Goal: Task Accomplishment & Management: Use online tool/utility

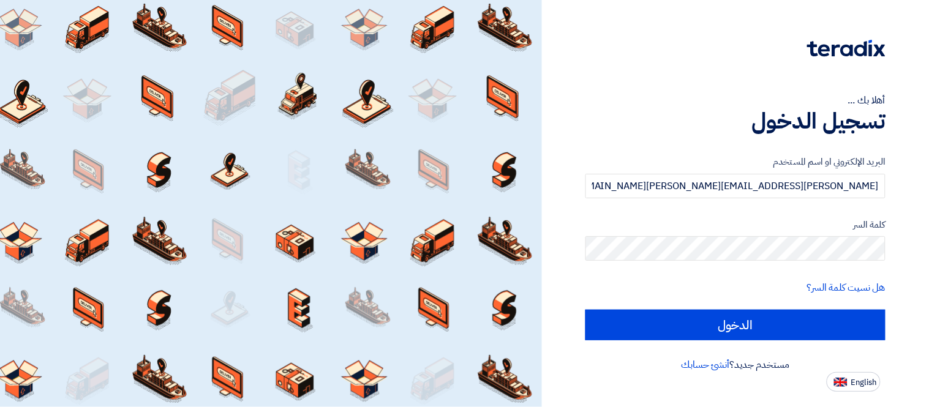
click at [585, 310] on input "الدخول" at bounding box center [735, 325] width 300 height 31
type input "Sign in"
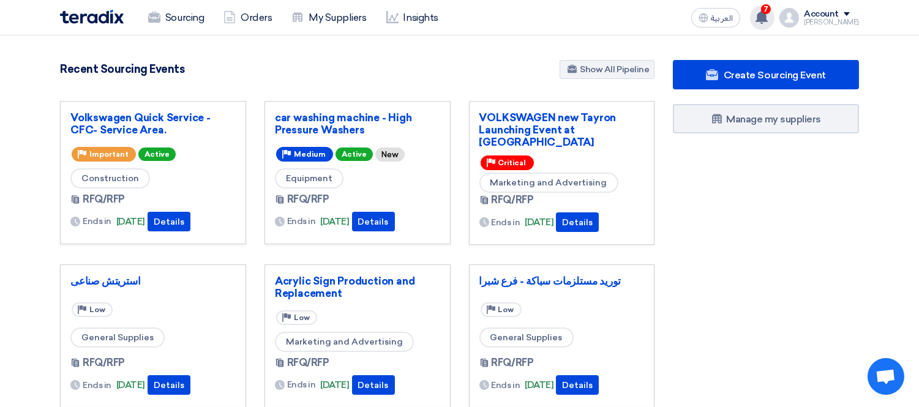
click at [768, 14] on use at bounding box center [762, 16] width 12 height 13
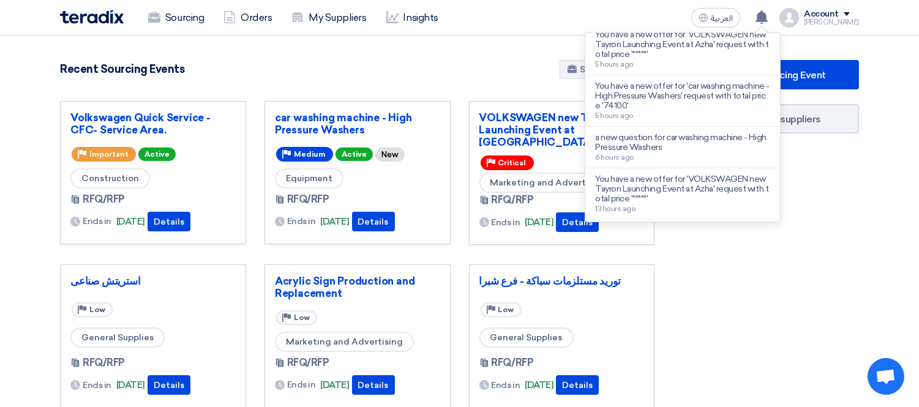
scroll to position [113, 0]
click at [722, 144] on p "a new question for car washing machine - High Pressure Washers" at bounding box center [682, 142] width 175 height 20
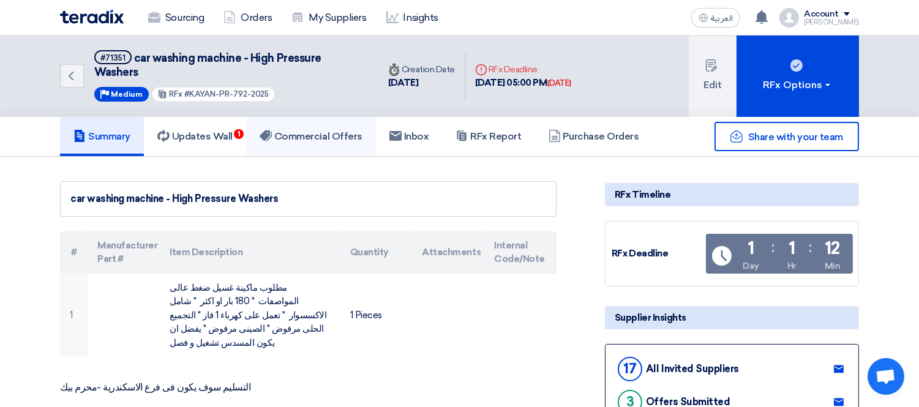
click at [306, 131] on h5 "Commercial Offers" at bounding box center [311, 136] width 103 height 12
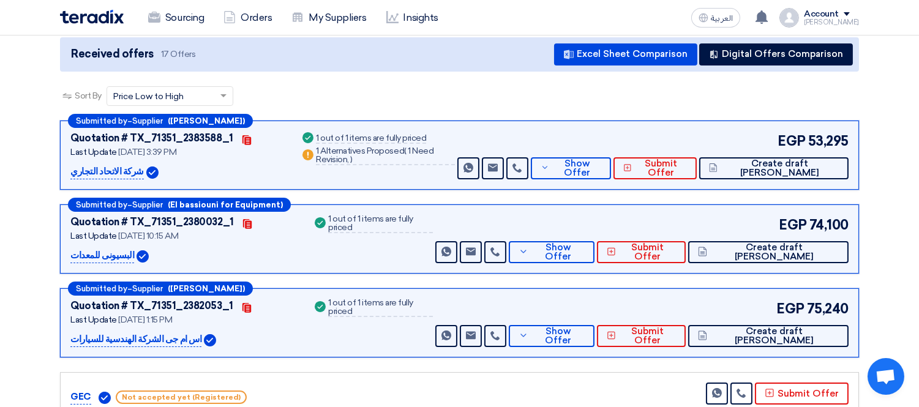
scroll to position [149, 0]
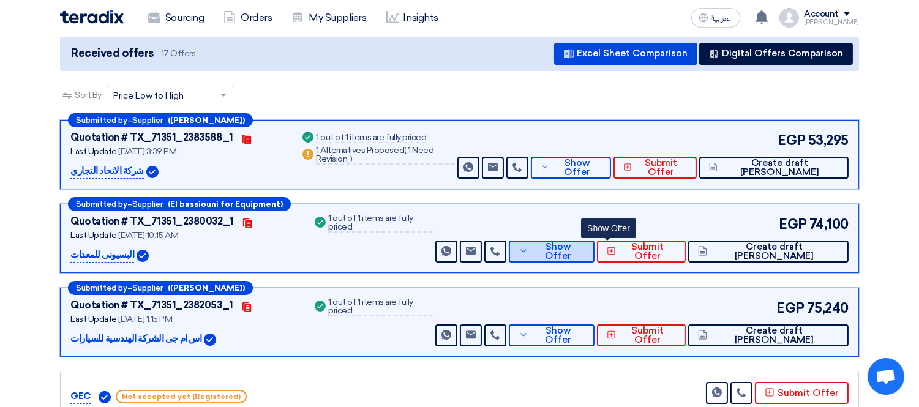
click at [585, 251] on span "Show Offer" at bounding box center [557, 251] width 53 height 18
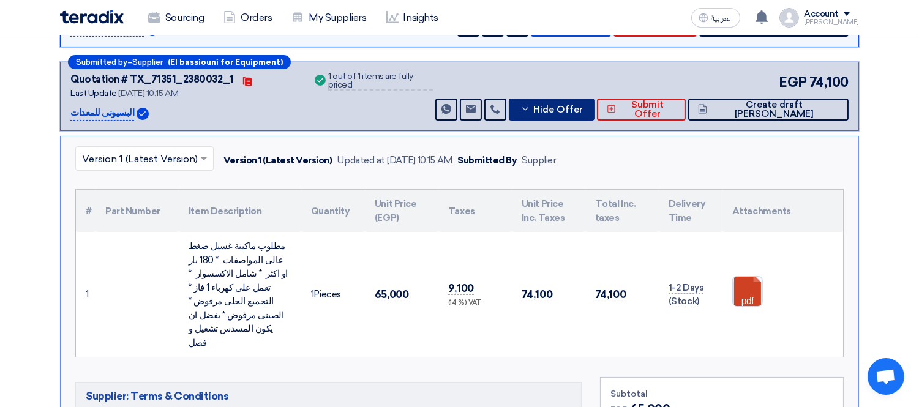
scroll to position [290, 0]
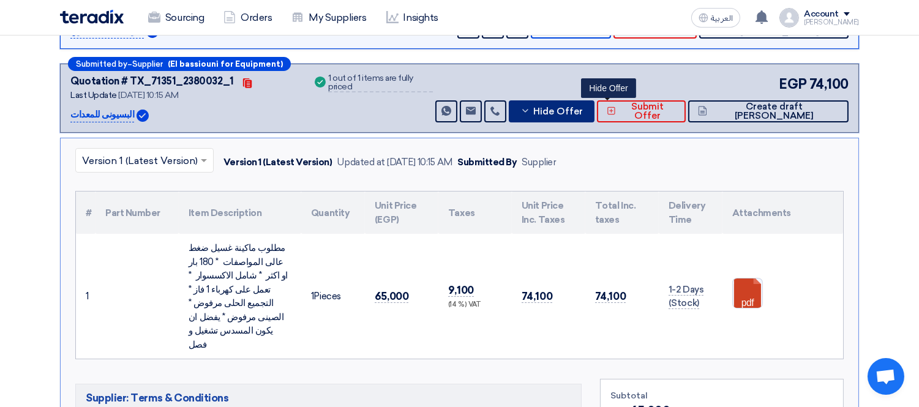
click at [583, 108] on span "Hide Offer" at bounding box center [558, 111] width 50 height 9
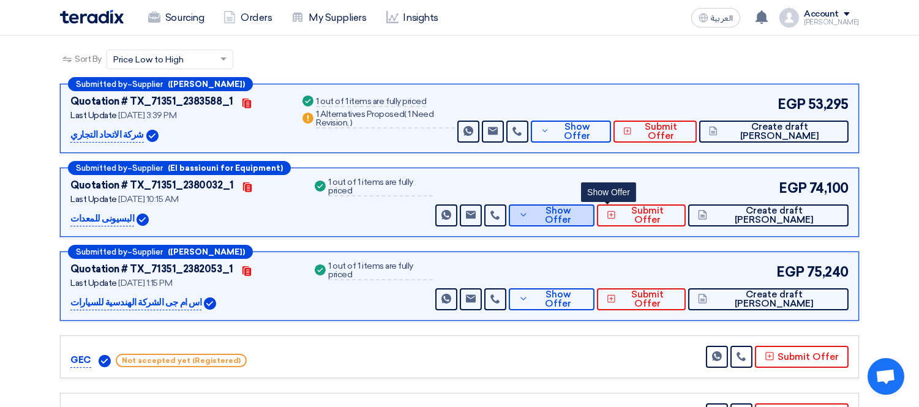
scroll to position [188, 0]
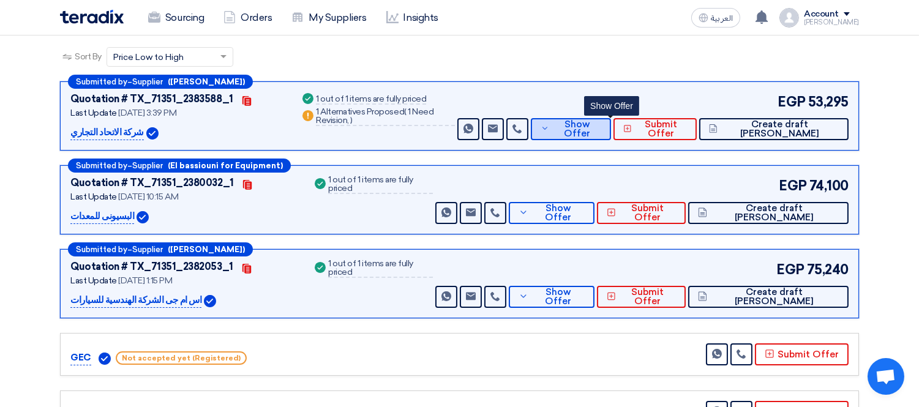
click at [601, 127] on span "Show Offer" at bounding box center [576, 129] width 49 height 18
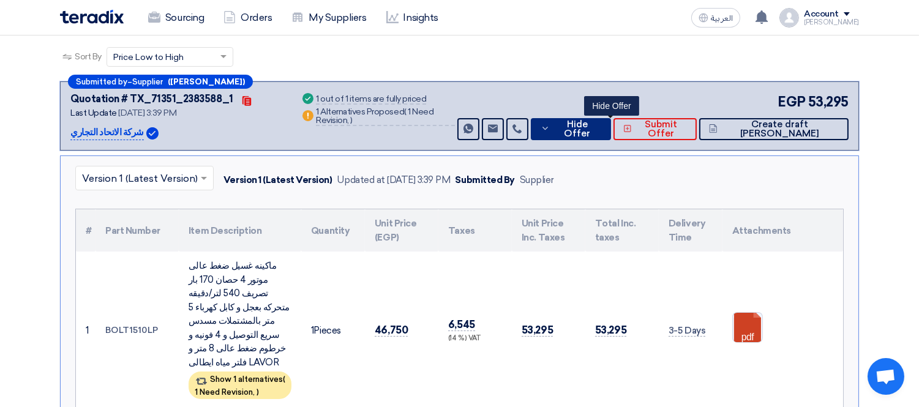
click at [599, 118] on button "Hide Offer" at bounding box center [571, 129] width 81 height 22
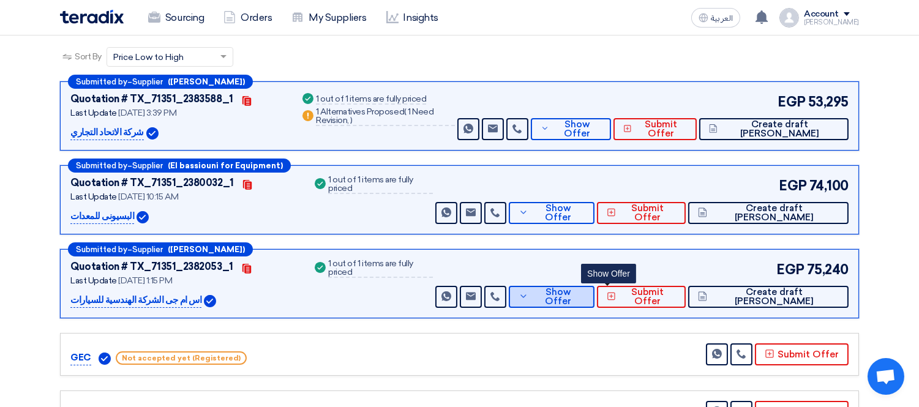
click at [595, 288] on button "Show Offer" at bounding box center [552, 297] width 86 height 22
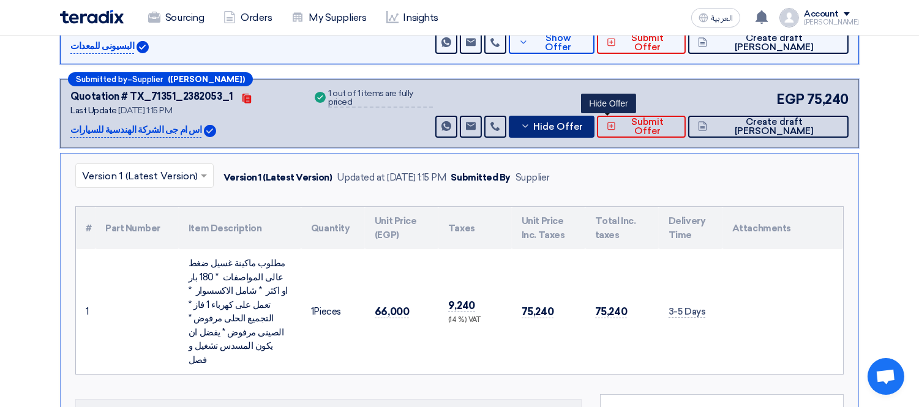
scroll to position [359, 0]
click at [583, 127] on span "Hide Offer" at bounding box center [558, 126] width 50 height 9
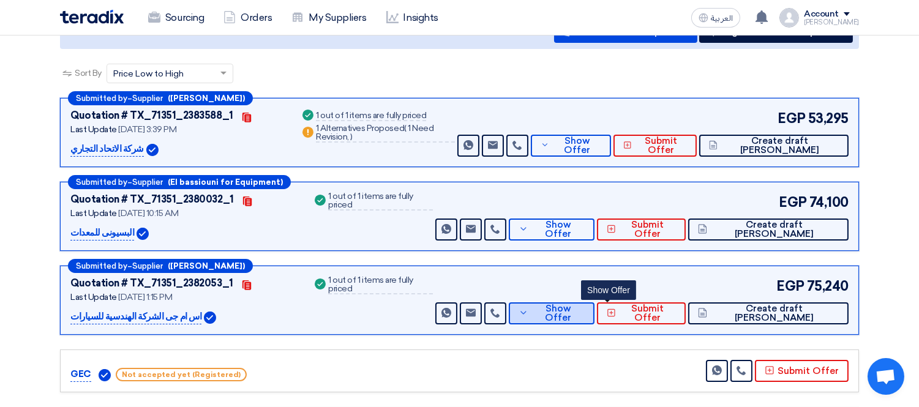
scroll to position [170, 0]
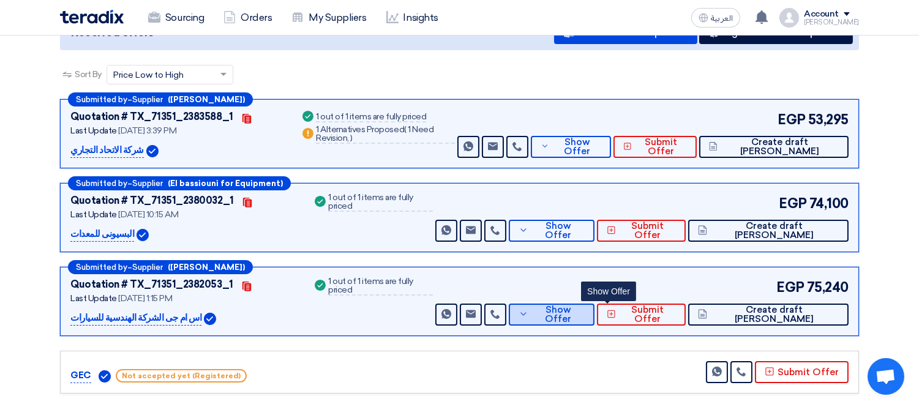
click at [595, 304] on button "Show Offer" at bounding box center [552, 315] width 86 height 22
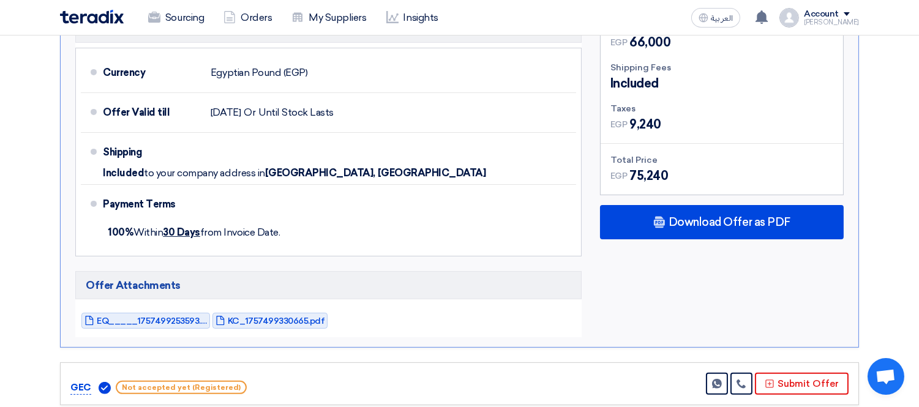
scroll to position [743, 0]
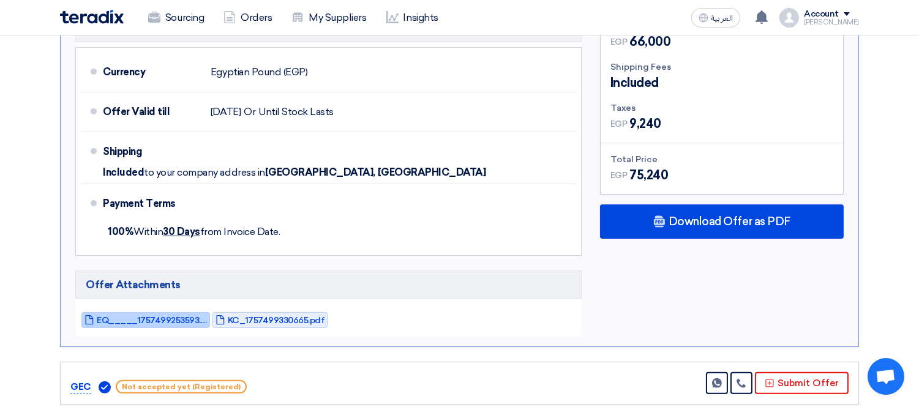
click at [163, 316] on span "EQ_____1757499253593.pdf" at bounding box center [152, 320] width 110 height 9
click at [647, 304] on div "Subtotal EGP 66,000 Shipping Fees Included Taxes EGP EGP" at bounding box center [722, 173] width 262 height 328
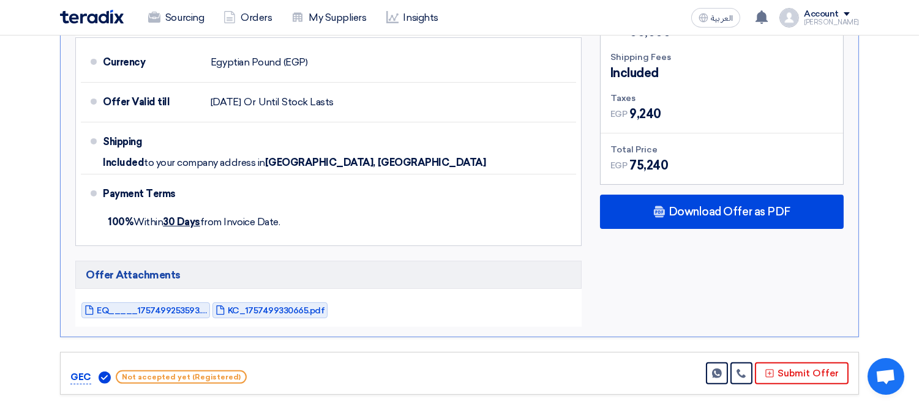
scroll to position [756, 0]
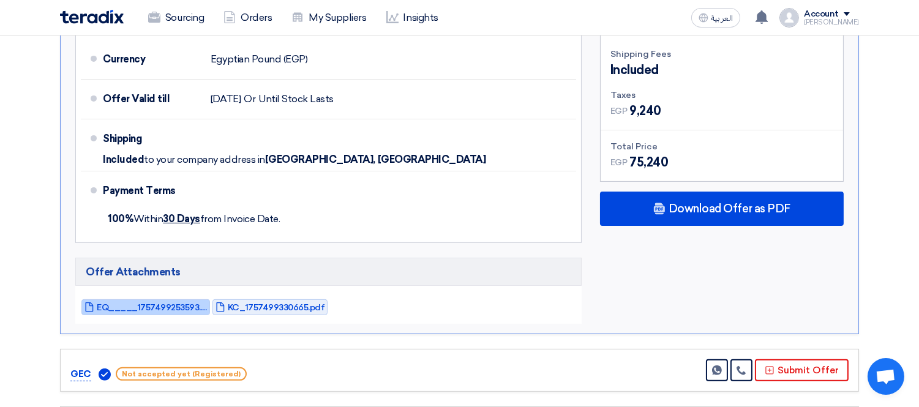
click at [174, 303] on span "EQ_____1757499253593.pdf" at bounding box center [152, 307] width 110 height 9
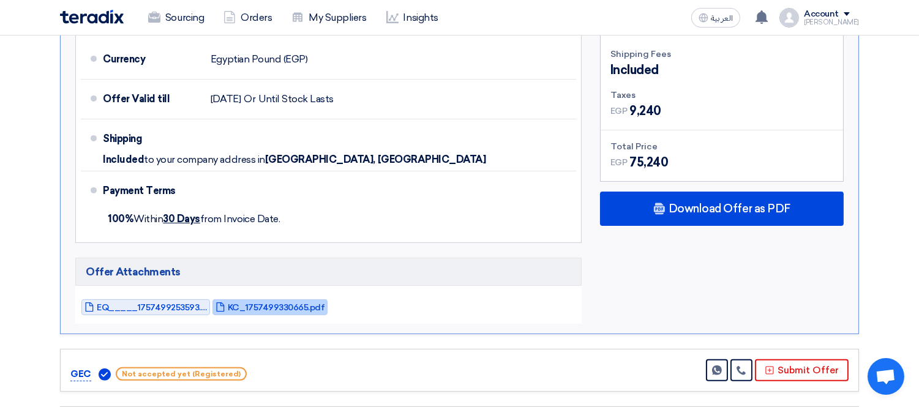
click at [280, 303] on span "KC_1757499330665.pdf" at bounding box center [276, 307] width 97 height 9
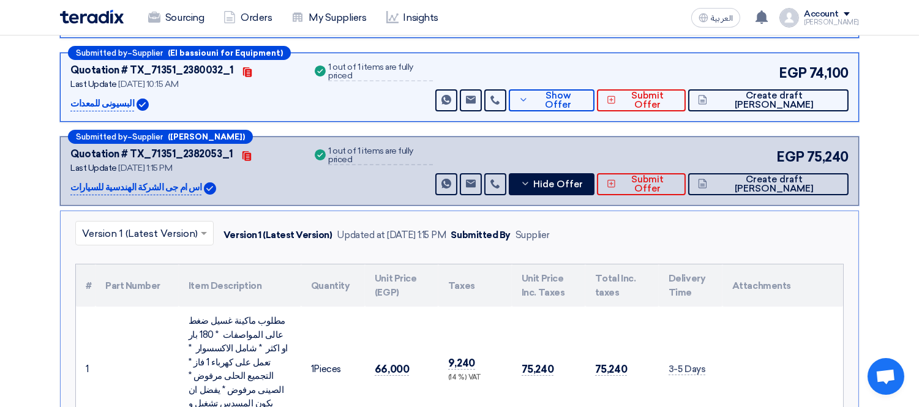
scroll to position [300, 0]
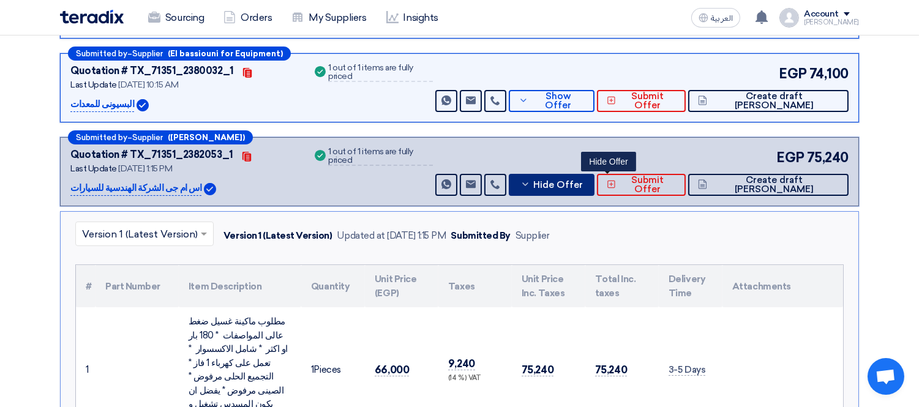
click at [583, 186] on span "Hide Offer" at bounding box center [558, 185] width 50 height 9
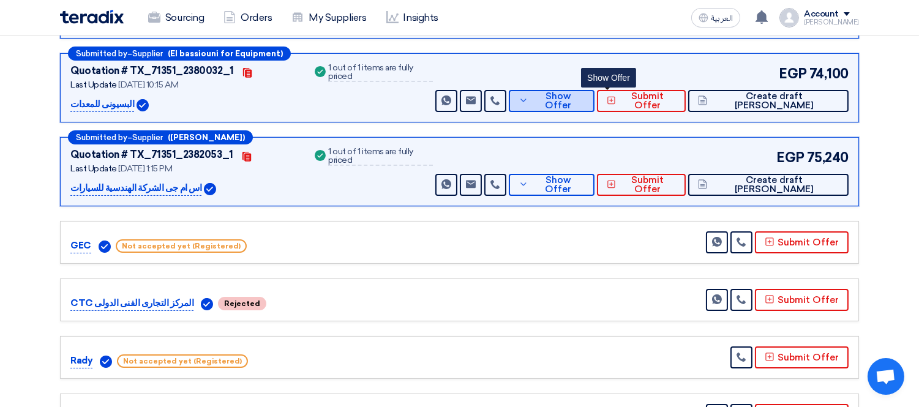
click at [585, 96] on span "Show Offer" at bounding box center [557, 101] width 53 height 18
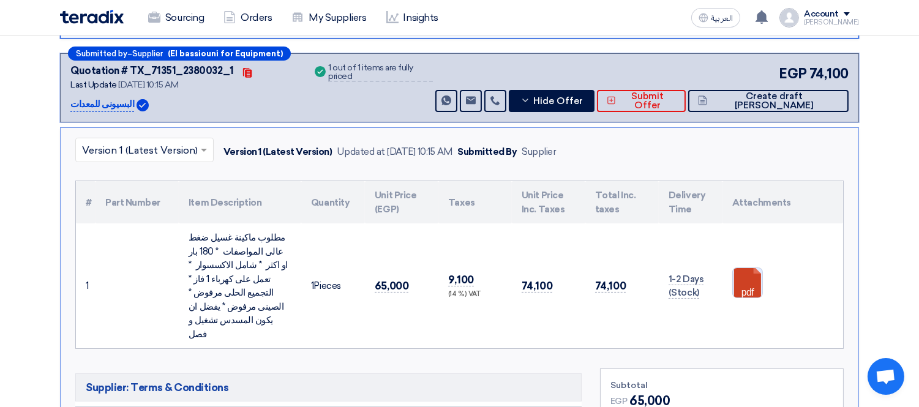
click at [740, 272] on link at bounding box center [782, 304] width 98 height 73
click at [583, 97] on span "Hide Offer" at bounding box center [558, 101] width 50 height 9
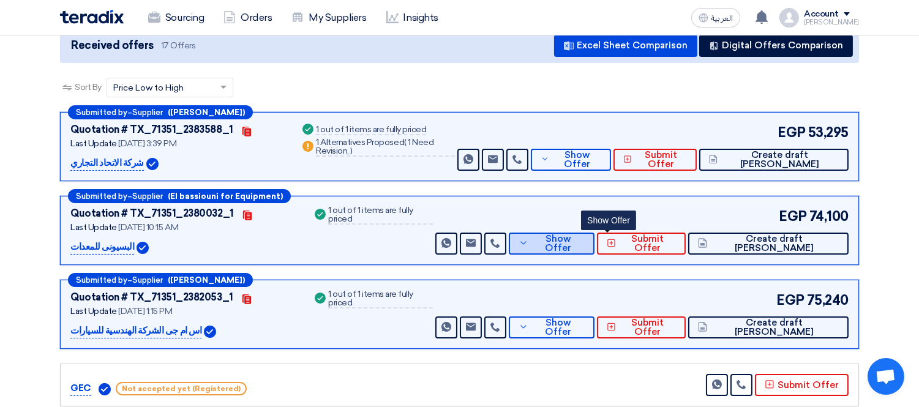
scroll to position [157, 0]
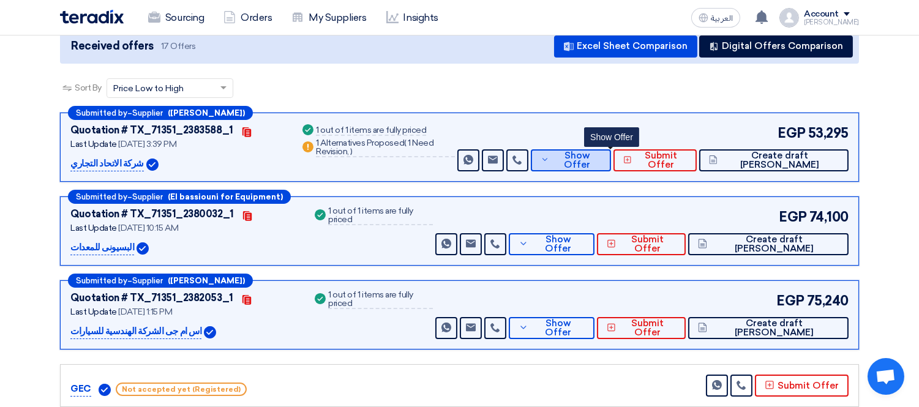
click at [601, 162] on span "Show Offer" at bounding box center [576, 160] width 49 height 18
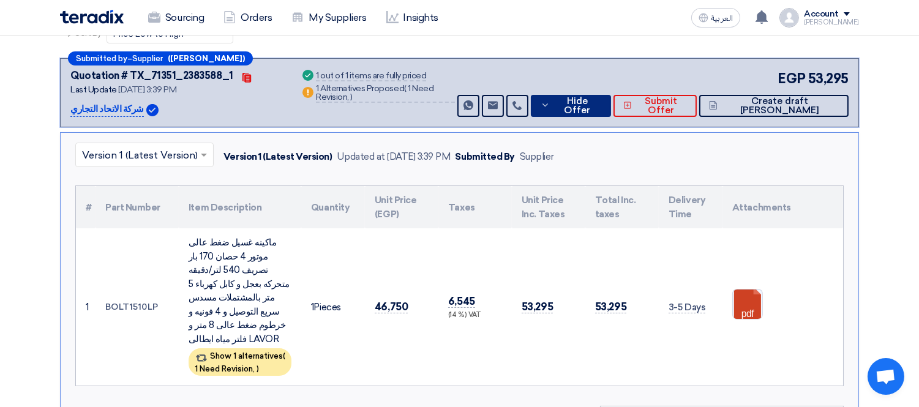
scroll to position [212, 0]
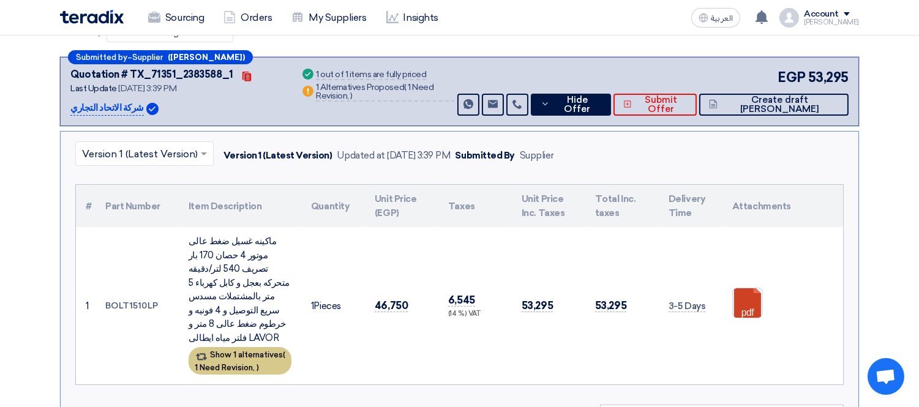
click at [242, 347] on div "Show 1 alternatives ( 1 Need Revision, )" at bounding box center [240, 361] width 103 height 28
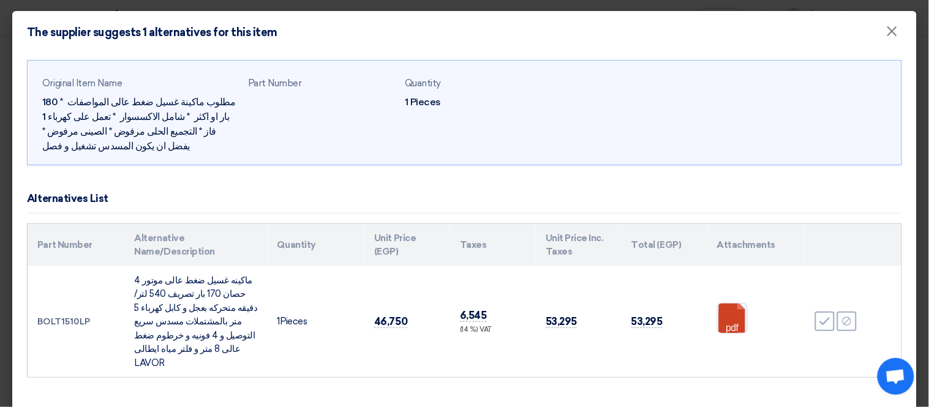
click at [0, 244] on modal-container "The supplier suggests 1 alternatives for this item × Original Item Name مطلوب م…" at bounding box center [464, 203] width 929 height 407
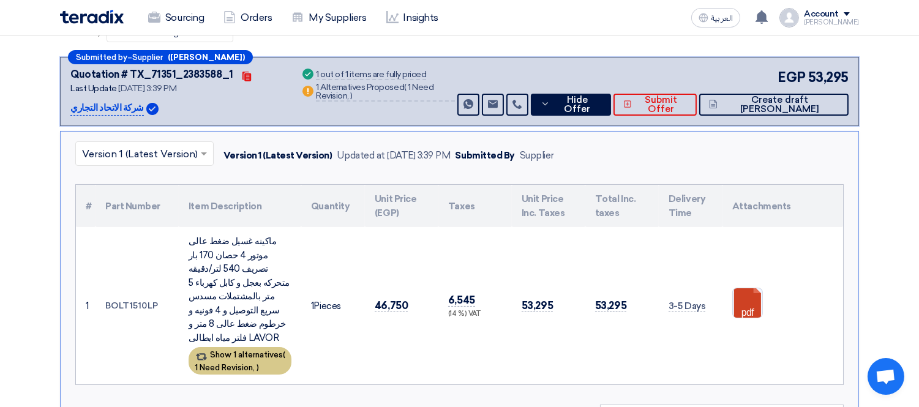
click at [246, 363] on span "1 Need Revision," at bounding box center [225, 367] width 60 height 9
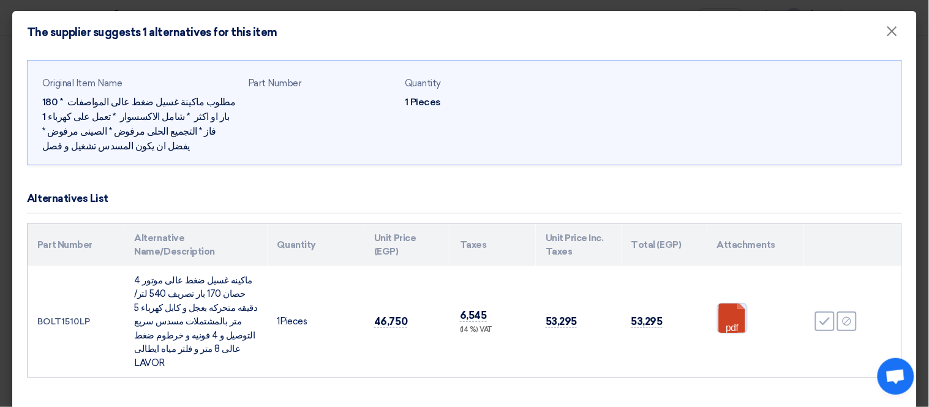
click at [726, 313] on link at bounding box center [767, 340] width 98 height 73
click at [819, 316] on icon "Accept" at bounding box center [824, 321] width 11 height 11
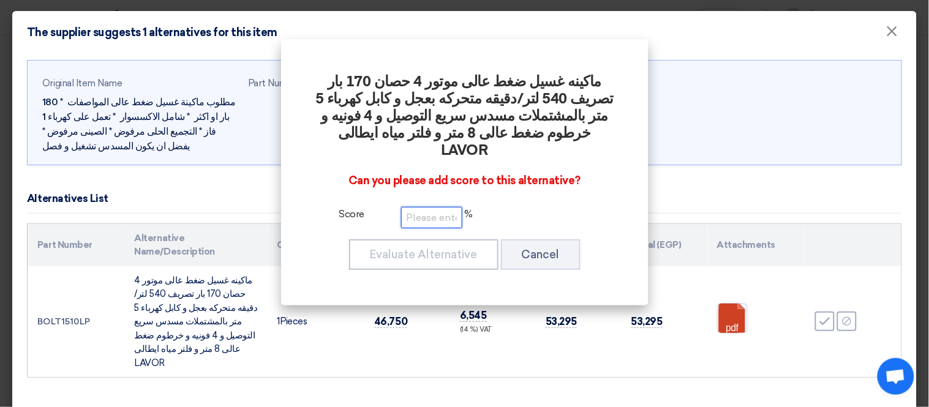
click at [435, 207] on input "number" at bounding box center [431, 217] width 61 height 21
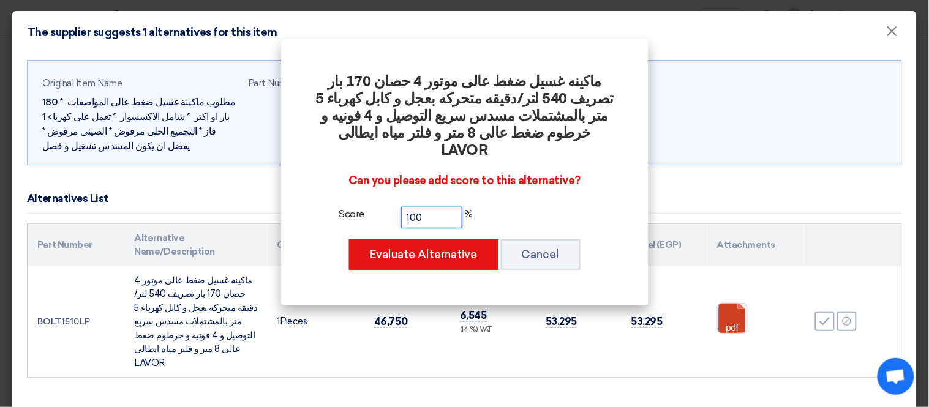
type input "100"
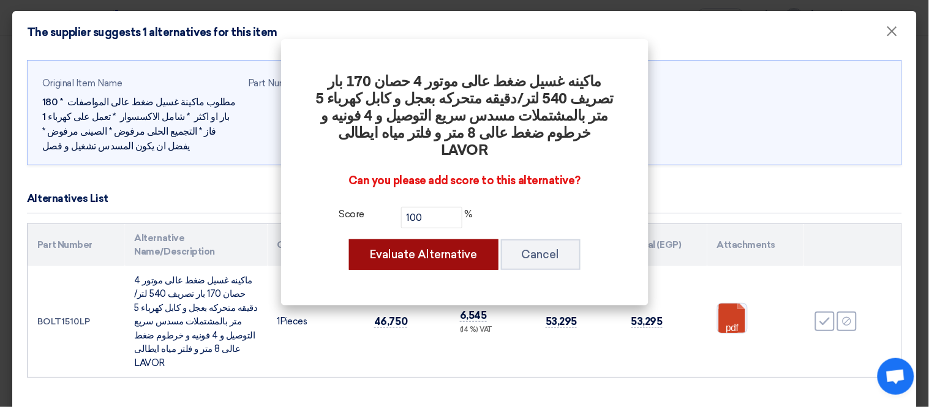
click at [401, 239] on button "Evaluate Alternative" at bounding box center [423, 254] width 149 height 31
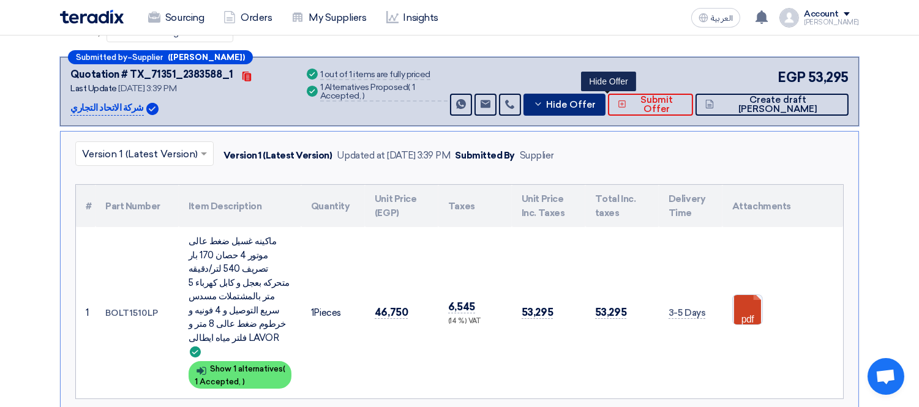
click at [596, 102] on span "Hide Offer" at bounding box center [571, 104] width 50 height 9
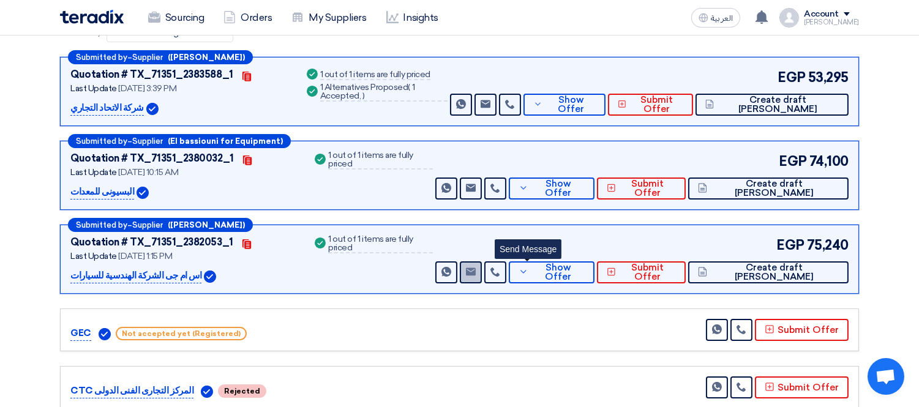
click at [476, 268] on use at bounding box center [471, 272] width 10 height 8
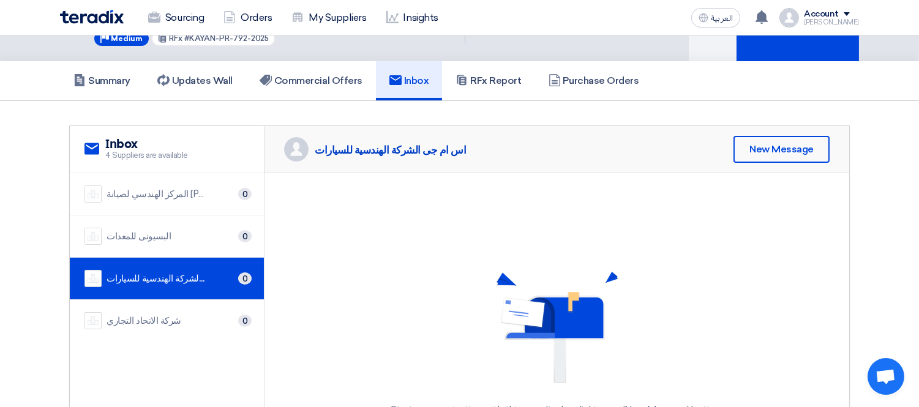
scroll to position [55, 0]
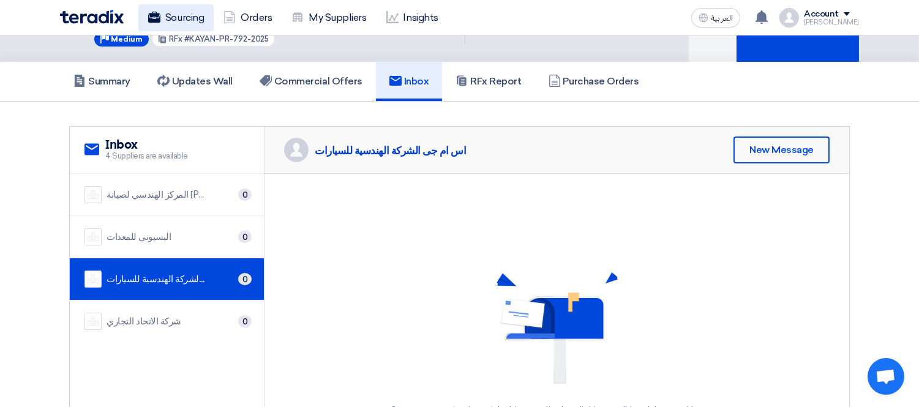
click at [178, 15] on link "Sourcing" at bounding box center [175, 17] width 75 height 27
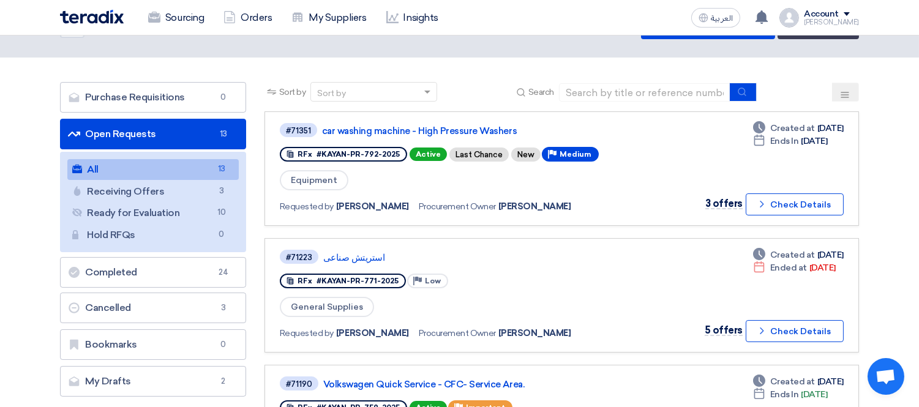
scroll to position [44, 0]
